Goal: Browse casually

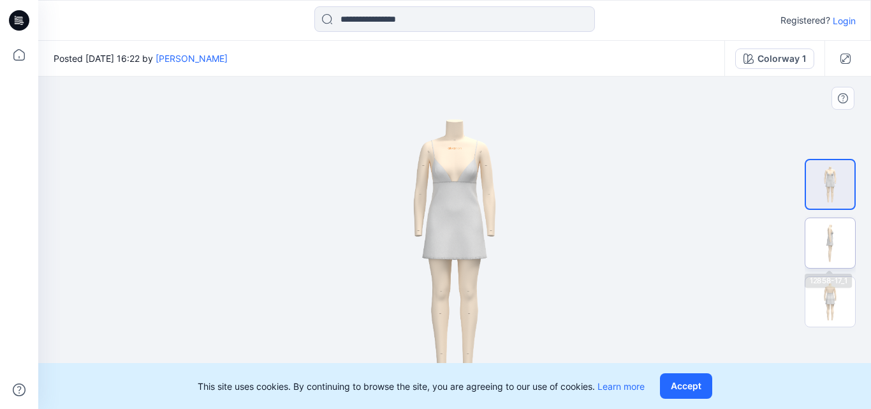
click at [810, 235] on img at bounding box center [831, 243] width 50 height 50
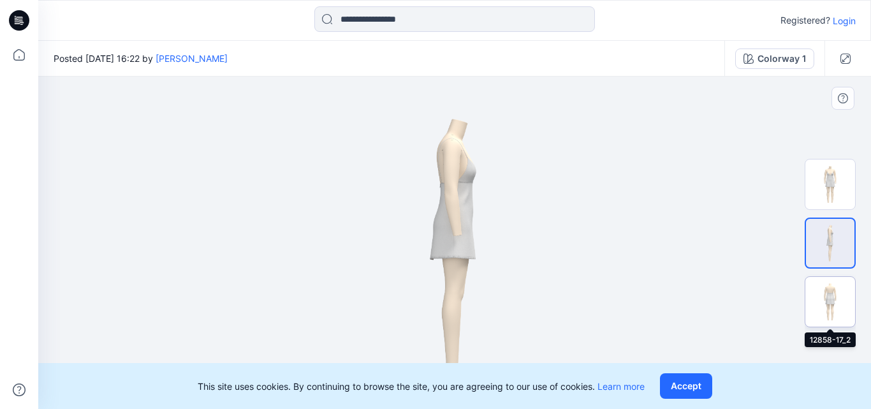
click at [829, 295] on img at bounding box center [831, 302] width 50 height 50
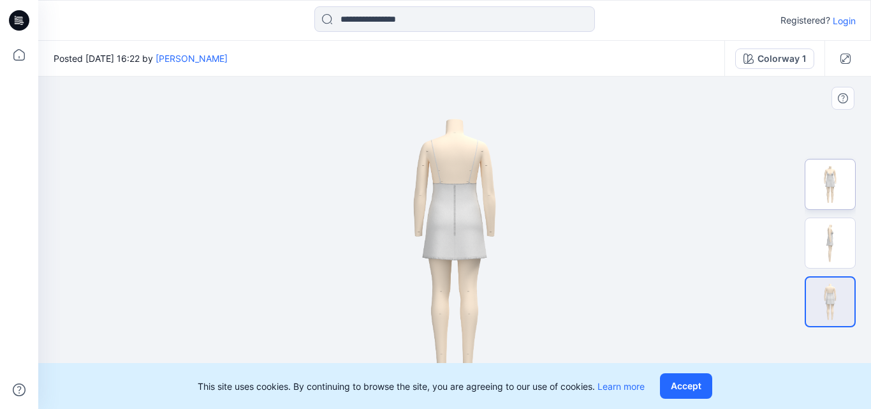
click at [820, 195] on img at bounding box center [831, 184] width 50 height 50
